Goal: Task Accomplishment & Management: Manage account settings

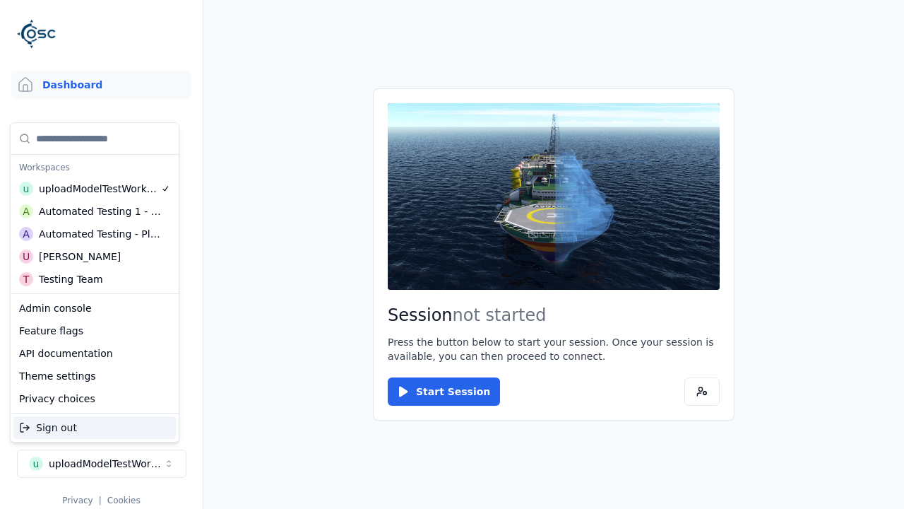
click at [95, 234] on div "Automated Testing - Playwright" at bounding box center [100, 234] width 122 height 14
click at [452, 254] on html "Support Dashboard Assets 3D Models Scenes Datasets Recordings Support Documenta…" at bounding box center [452, 254] width 904 height 509
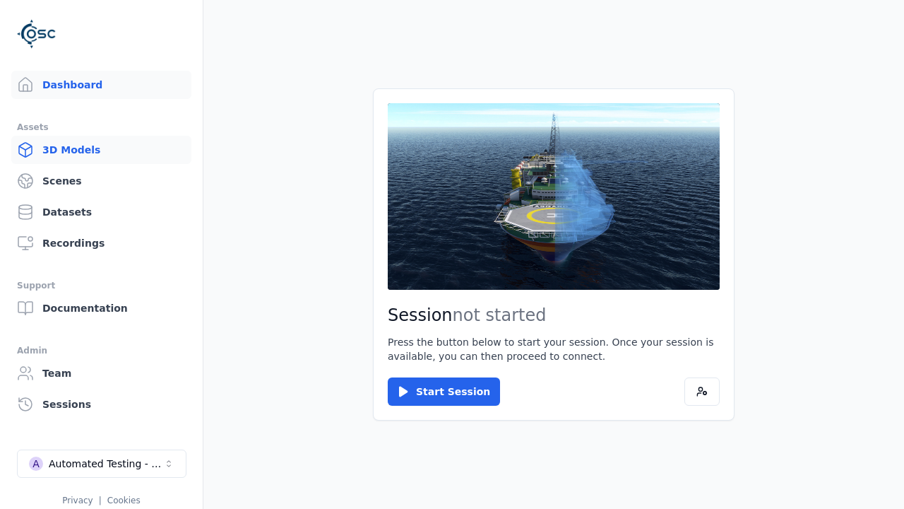
click at [101, 150] on link "3D Models" at bounding box center [101, 150] width 180 height 28
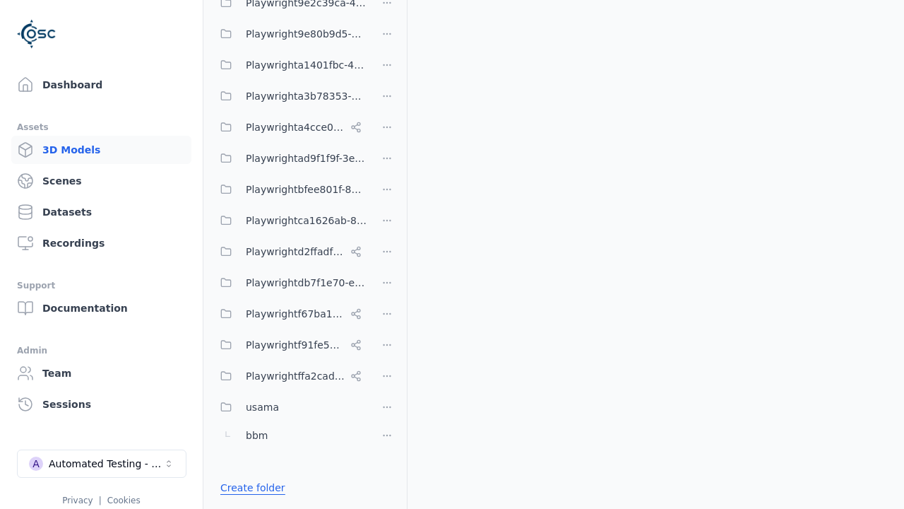
click at [249, 488] on link "Create folder" at bounding box center [252, 488] width 65 height 14
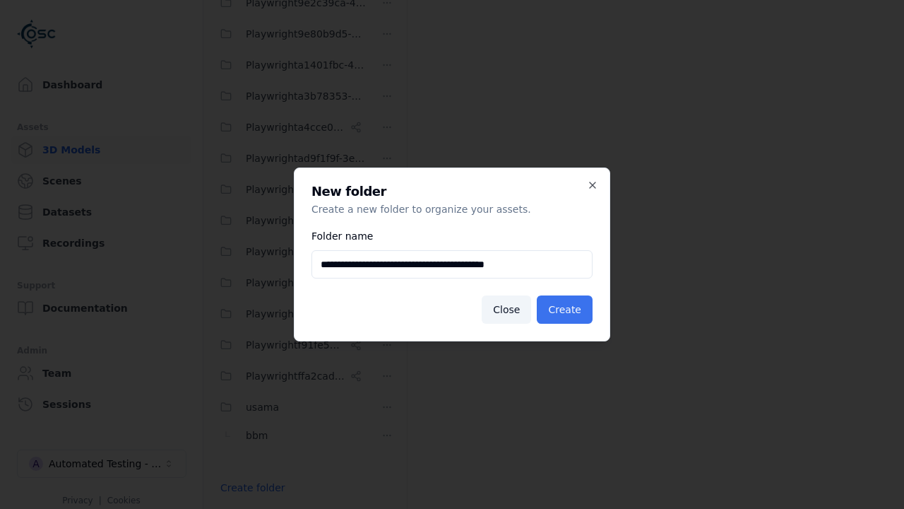
type input "**********"
click at [567, 310] on button "Create" at bounding box center [565, 309] width 56 height 28
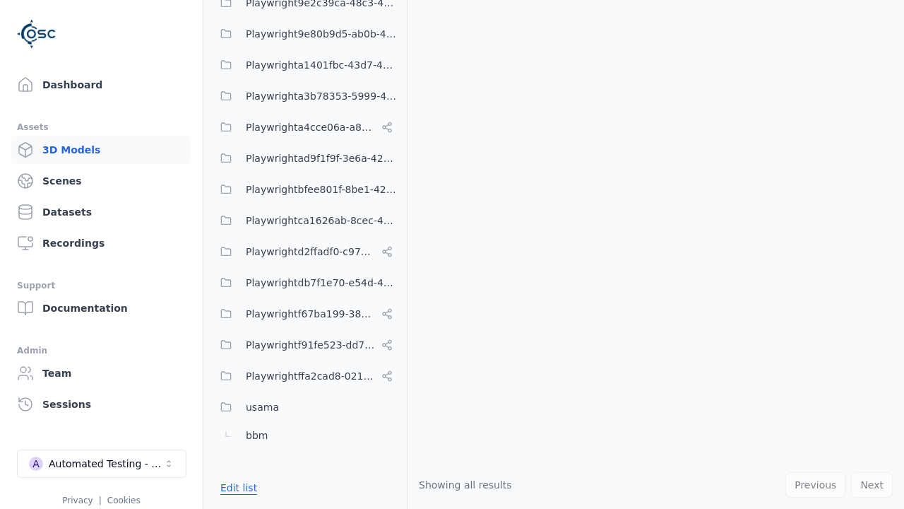
click at [236, 488] on button "Edit list" at bounding box center [239, 487] width 54 height 25
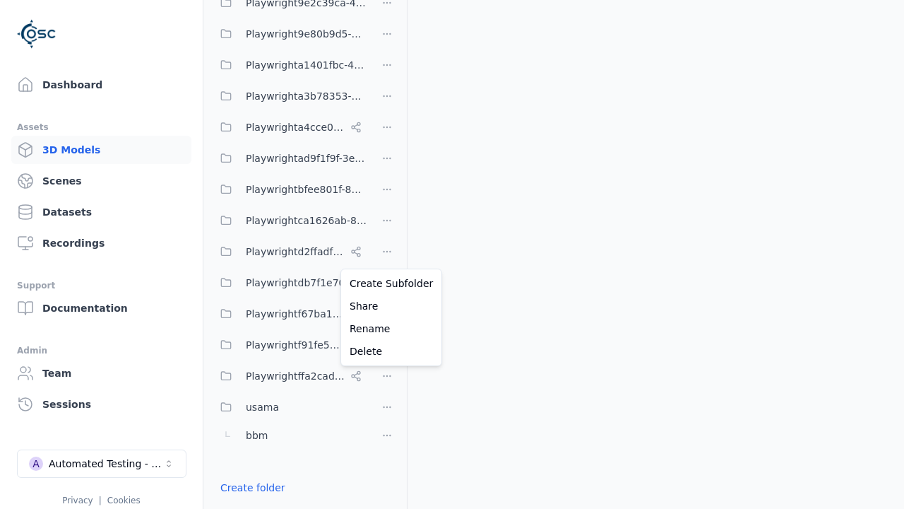
click at [387, 254] on html "Support Dashboard Assets 3D Models Scenes Datasets Recordings Support Documenta…" at bounding box center [452, 254] width 904 height 509
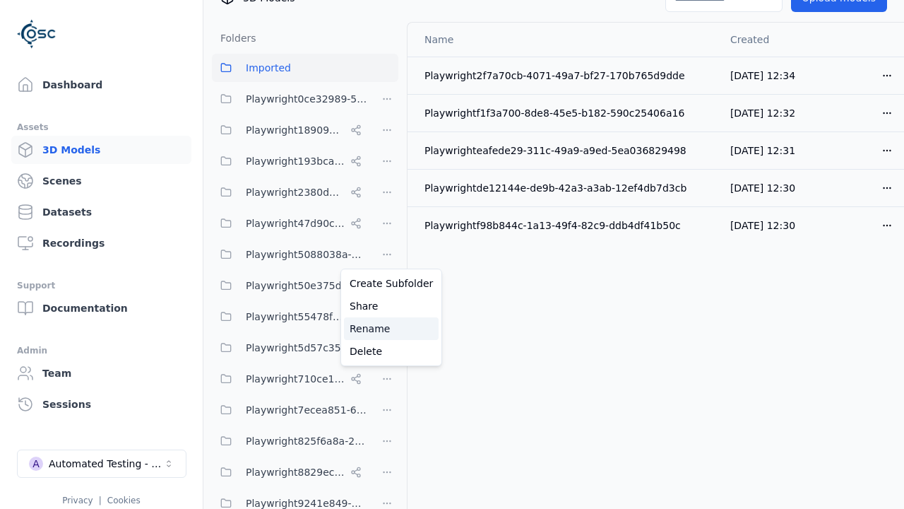
click at [387, 329] on div "Rename" at bounding box center [391, 328] width 95 height 23
